Goal: Task Accomplishment & Management: Manage account settings

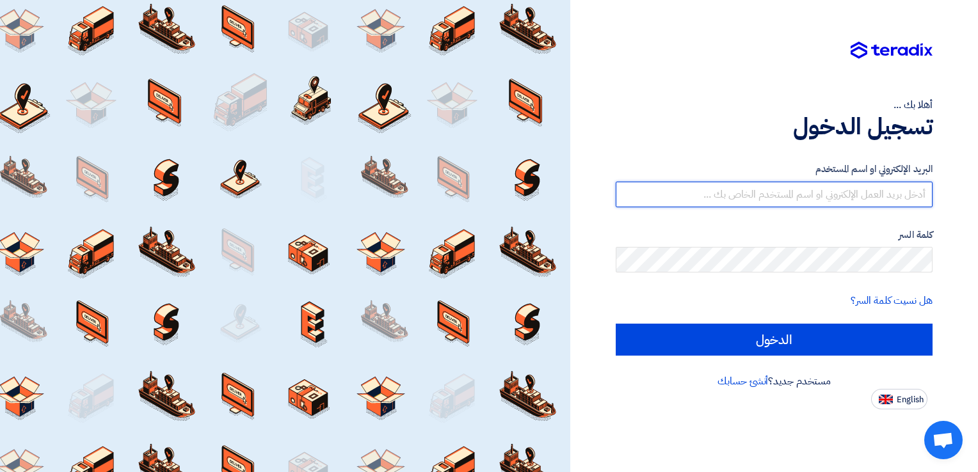
click at [840, 194] on input "text" at bounding box center [773, 195] width 317 height 26
click at [719, 188] on input "text" at bounding box center [773, 195] width 317 height 26
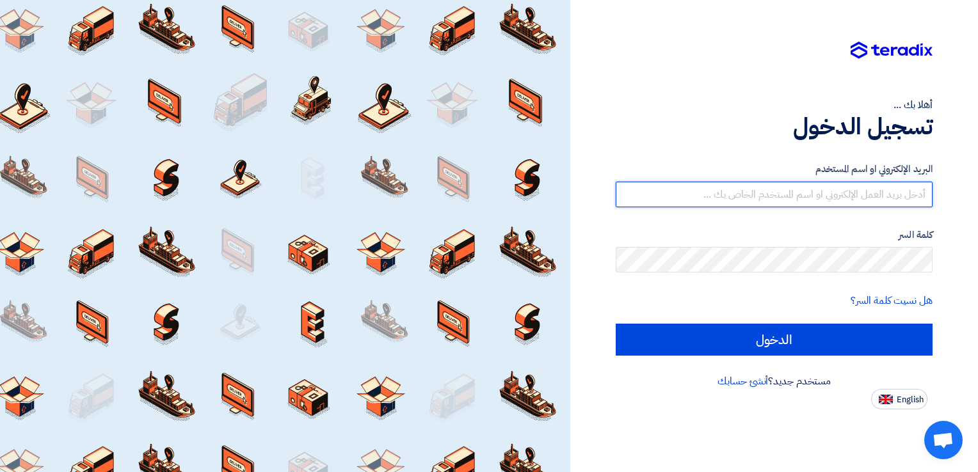
click at [719, 188] on input "text" at bounding box center [773, 195] width 317 height 26
click at [773, 202] on input "text" at bounding box center [773, 195] width 317 height 26
click at [776, 192] on input "text" at bounding box center [773, 195] width 317 height 26
